Goal: Find contact information: Find contact information

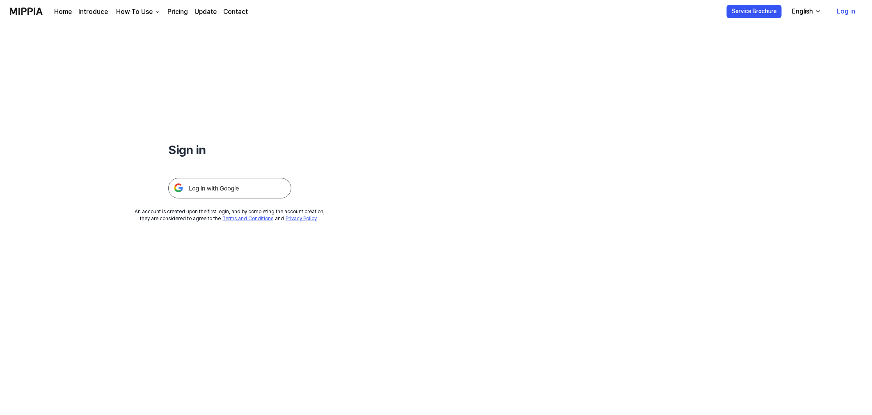
click at [849, 11] on link "Log in" at bounding box center [847, 11] width 32 height 23
click at [207, 187] on img at bounding box center [229, 188] width 123 height 21
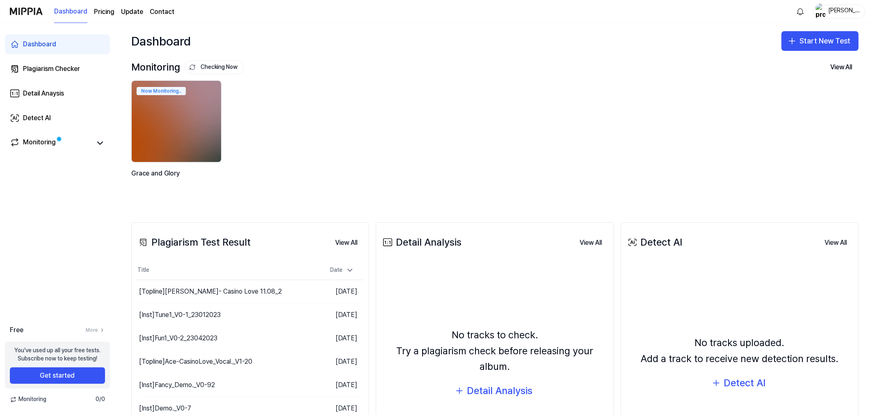
click at [158, 13] on link "Contact" at bounding box center [162, 12] width 25 height 10
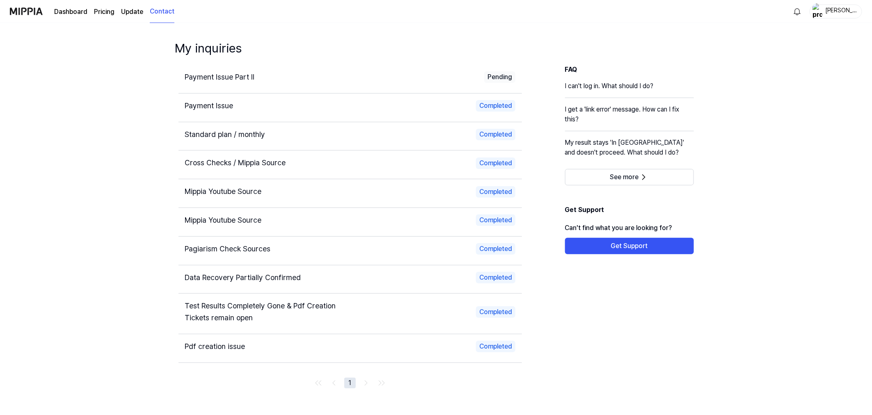
click at [844, 14] on div "[PERSON_NAME]" at bounding box center [841, 11] width 32 height 9
click at [773, 72] on button "Log out" at bounding box center [825, 72] width 124 height 8
